Goal: Task Accomplishment & Management: Manage account settings

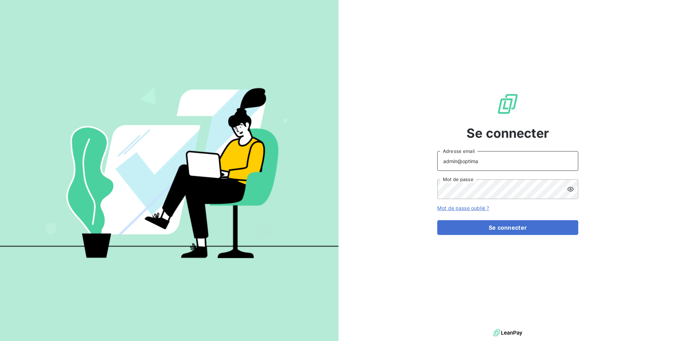
click at [483, 164] on input "admin@optima" at bounding box center [507, 161] width 141 height 20
type input "admin@gyptis"
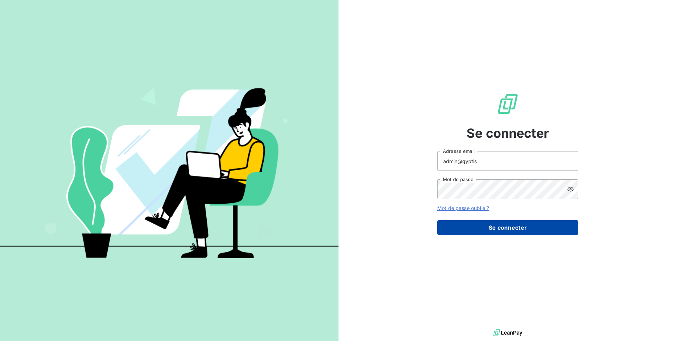
click at [497, 231] on button "Se connecter" at bounding box center [507, 227] width 141 height 15
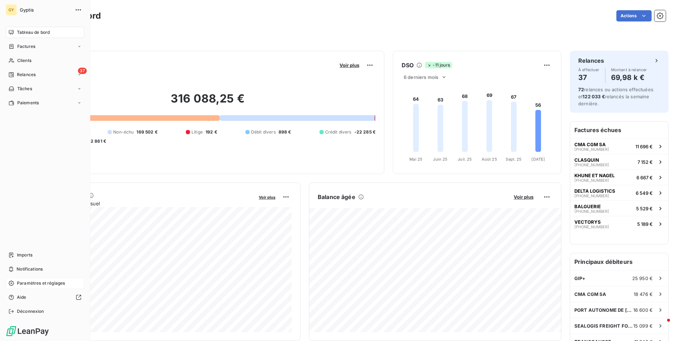
click at [56, 283] on span "Paramètres et réglages" at bounding box center [41, 283] width 48 height 6
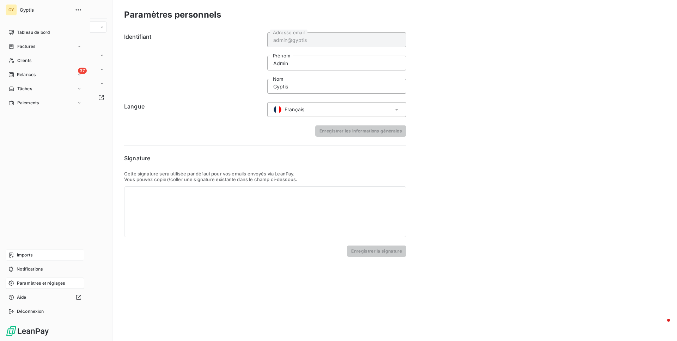
click at [39, 252] on div "Imports" at bounding box center [45, 255] width 79 height 11
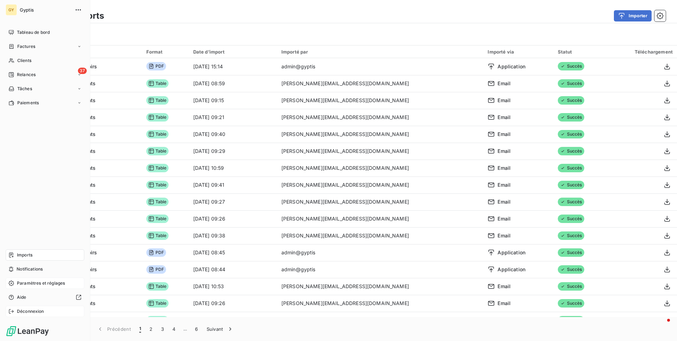
click at [36, 311] on span "Déconnexion" at bounding box center [30, 312] width 27 height 6
